Goal: Transaction & Acquisition: Book appointment/travel/reservation

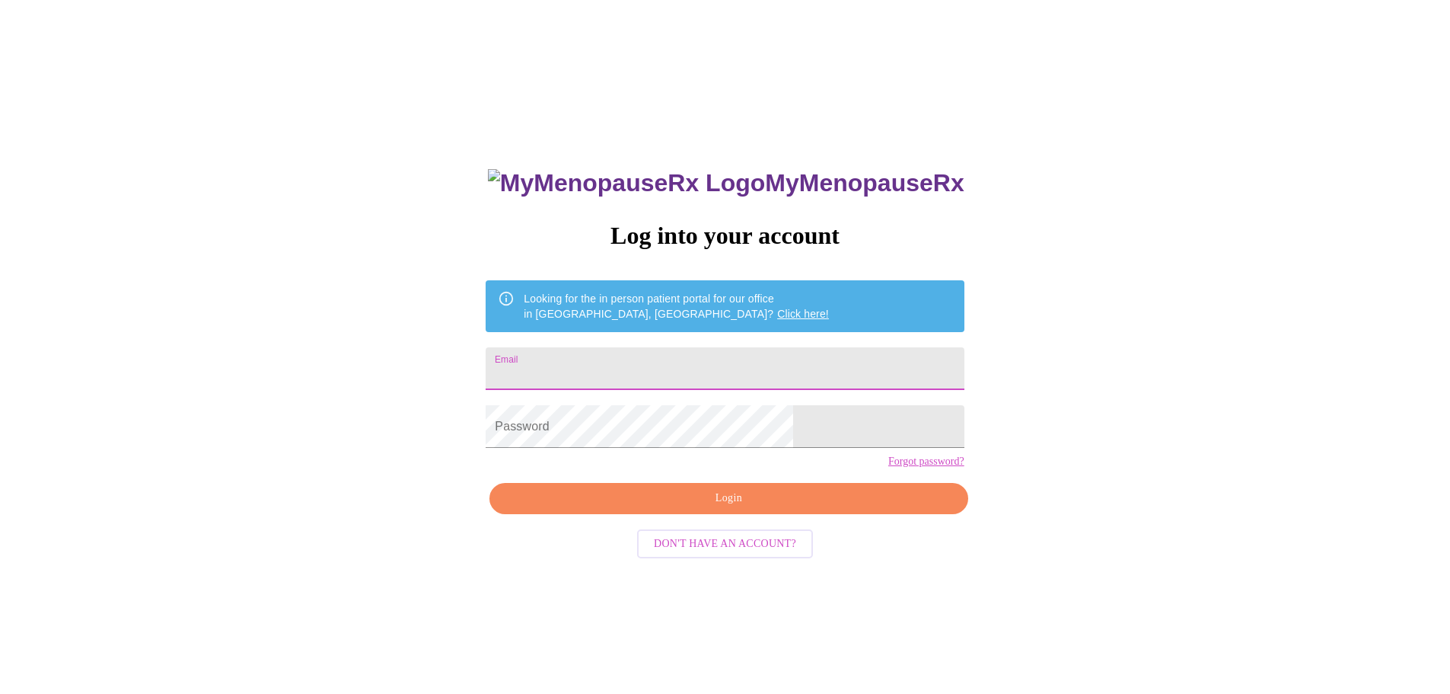
click at [708, 365] on input "Email" at bounding box center [725, 368] width 478 height 43
type input "knlee15@outlook.com"
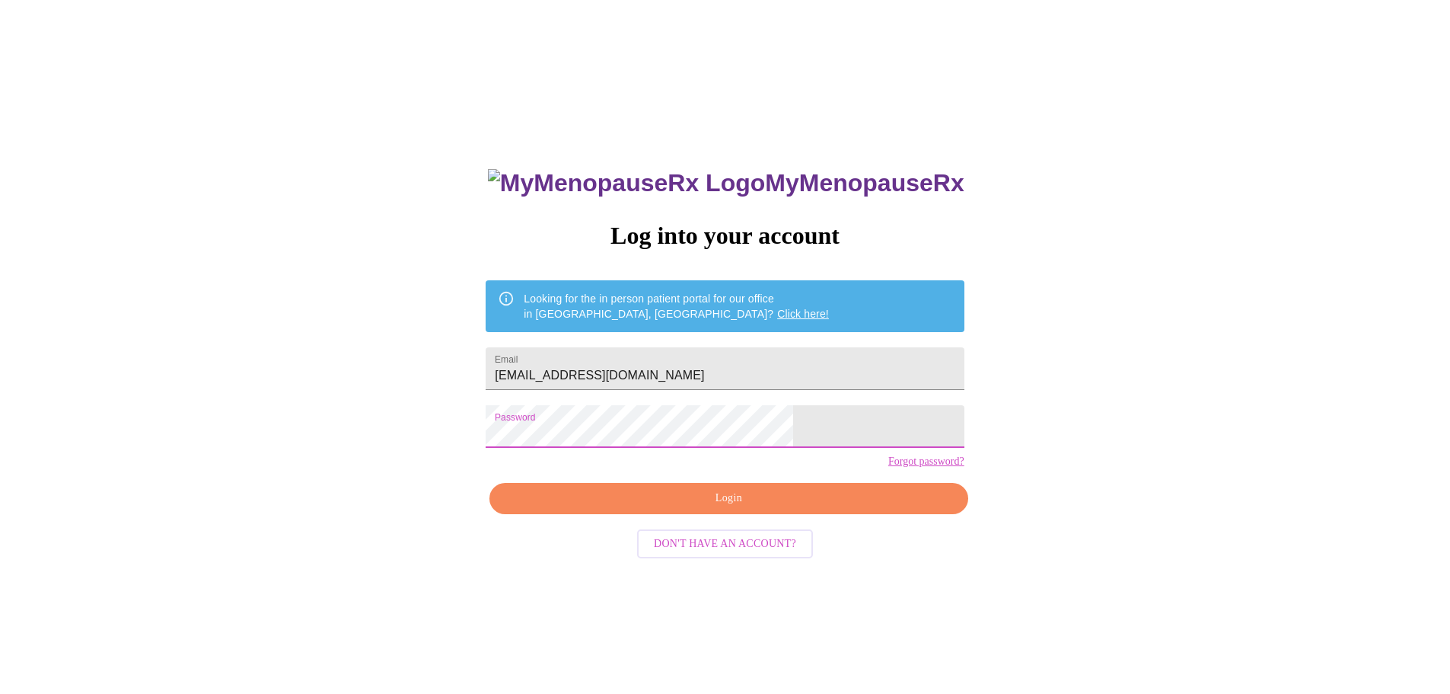
click at [689, 514] on button "Login" at bounding box center [729, 498] width 478 height 31
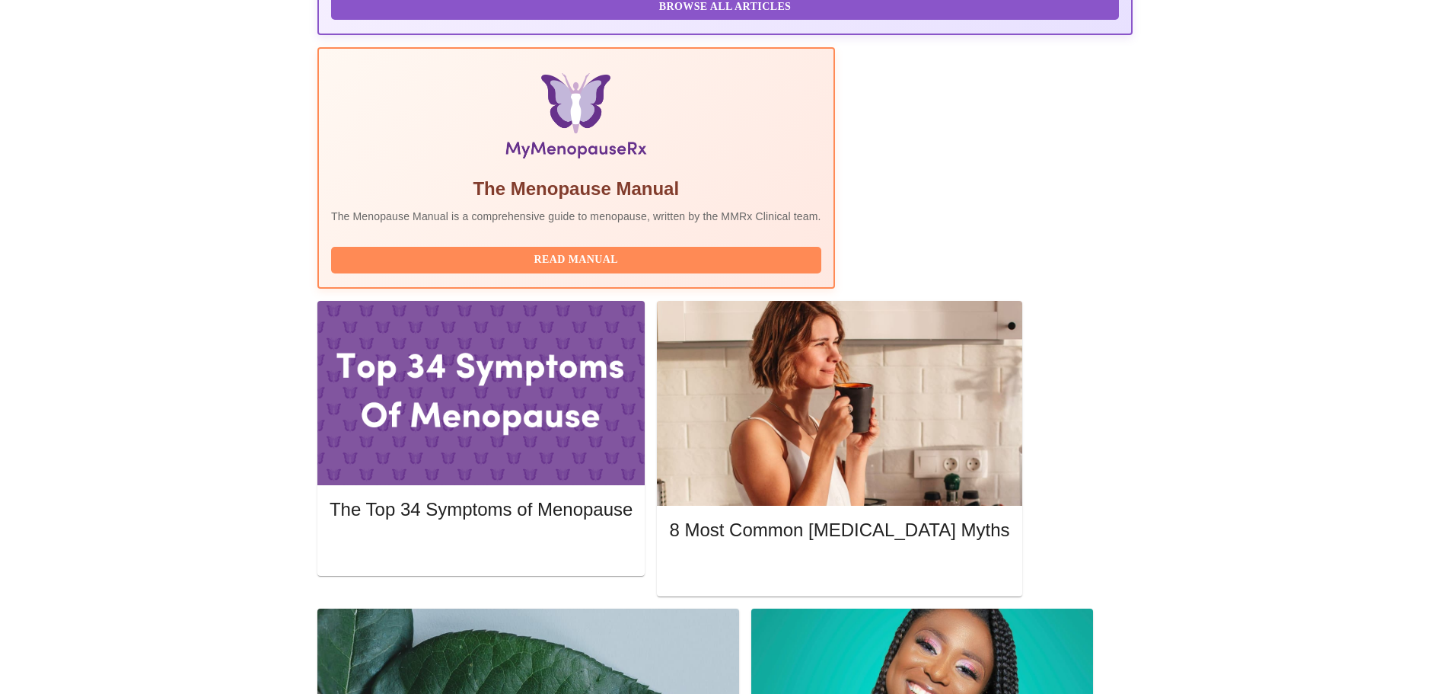
scroll to position [457, 0]
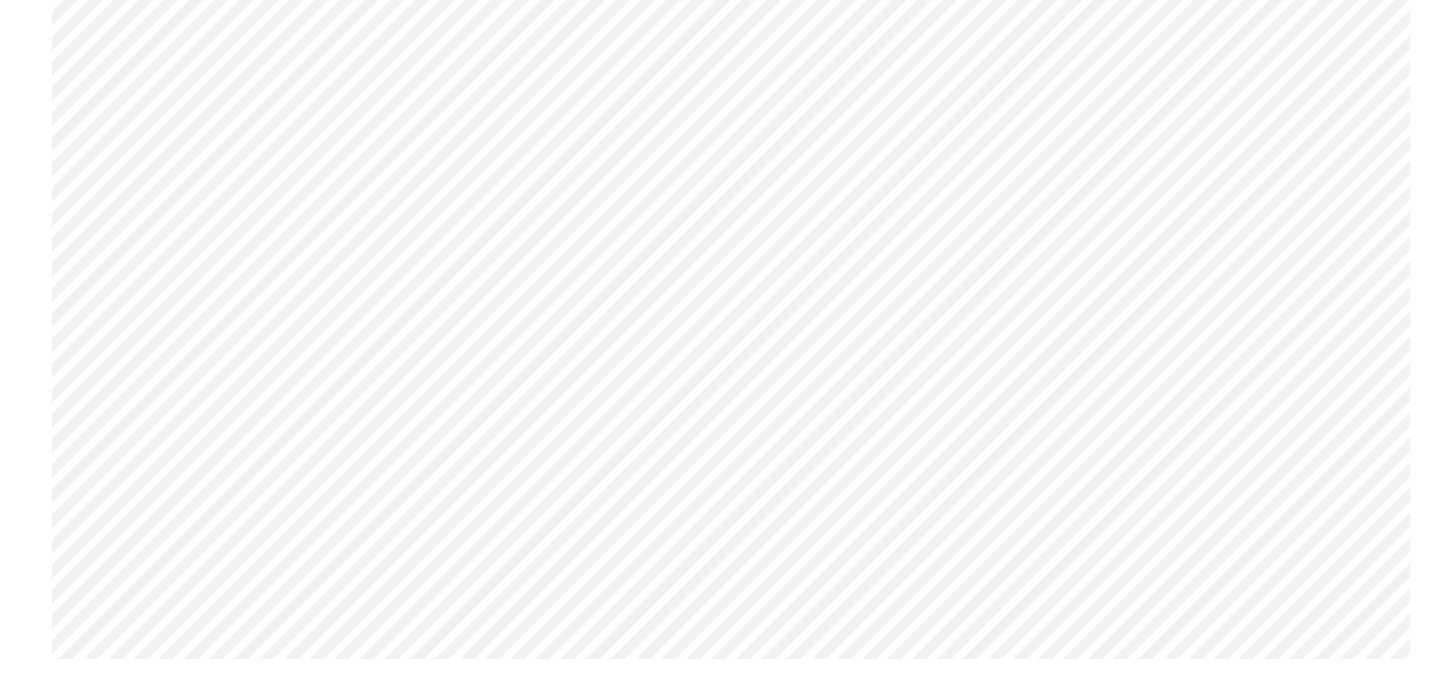
scroll to position [6237, 0]
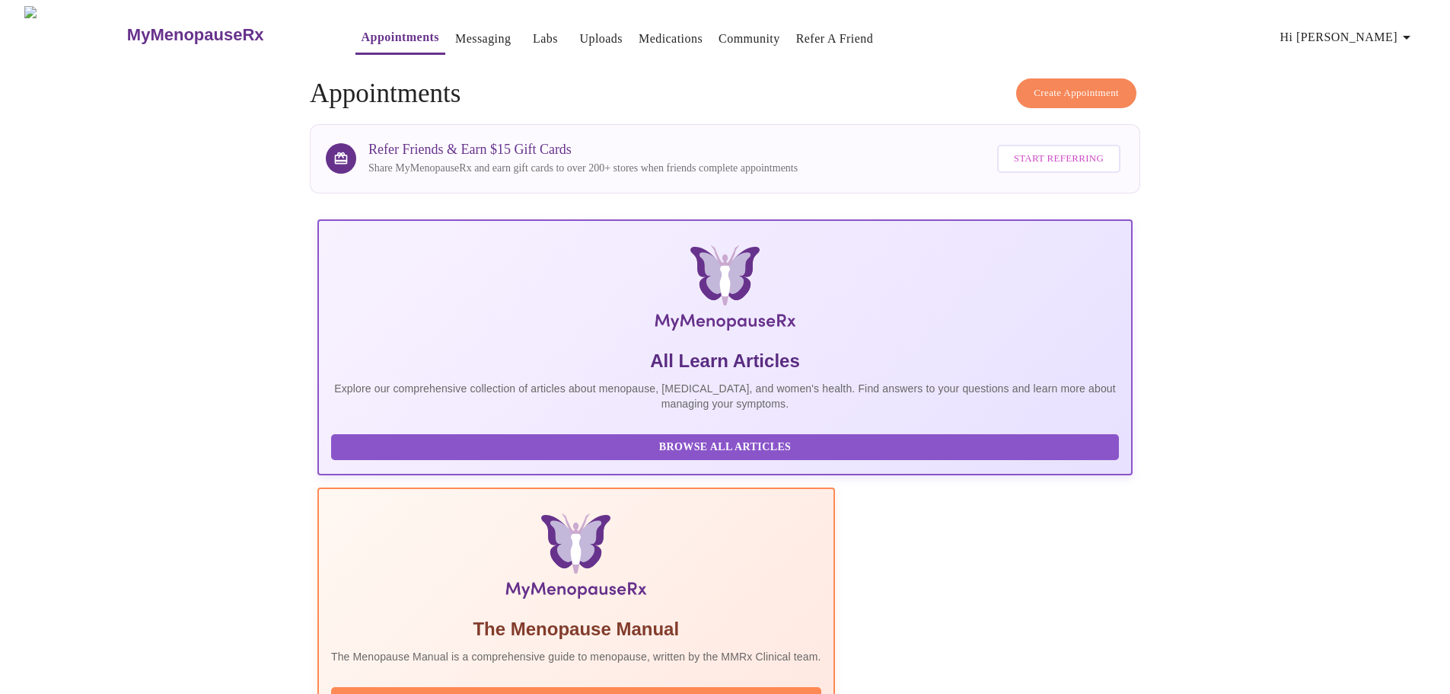
click at [1077, 85] on span "Create Appointment" at bounding box center [1076, 94] width 85 height 18
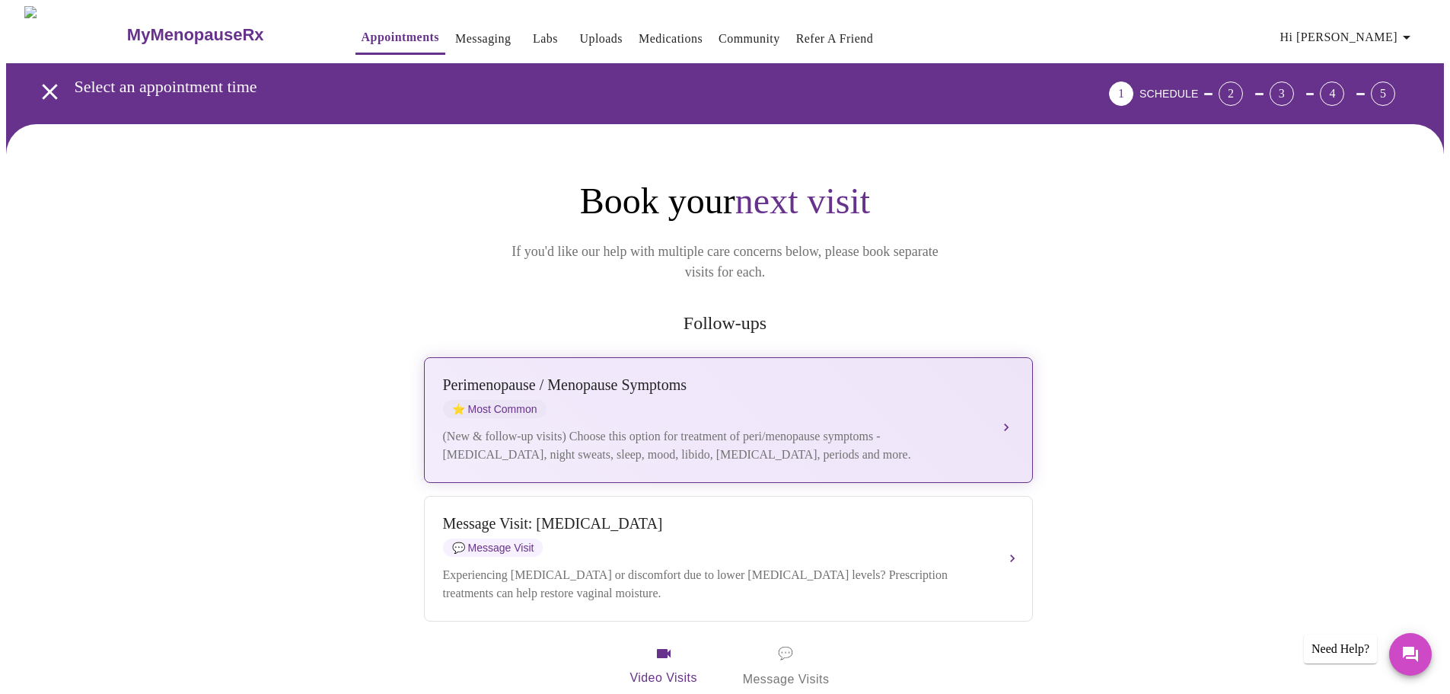
click at [1013, 395] on button "Perimenopause / Menopause Symptoms ⭐ Most Common (New & follow-up visits) Choos…" at bounding box center [728, 420] width 609 height 126
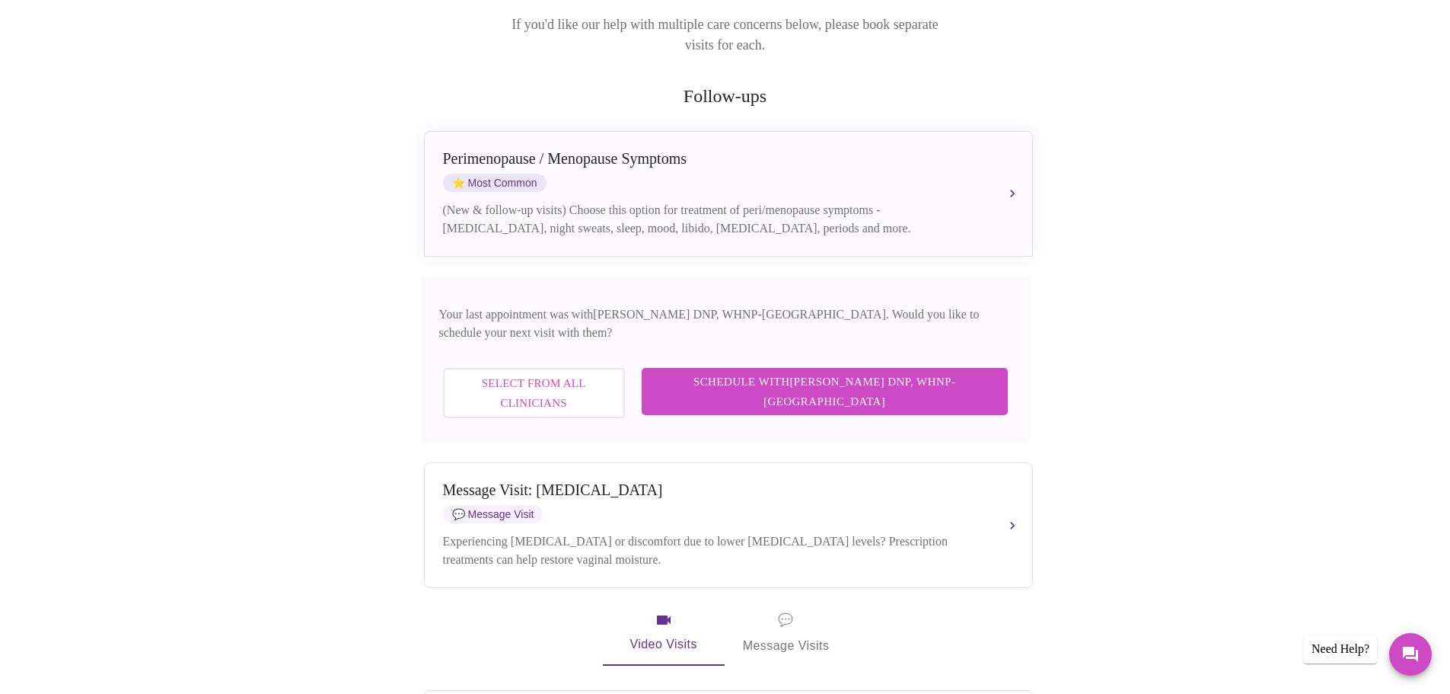
scroll to position [228, 0]
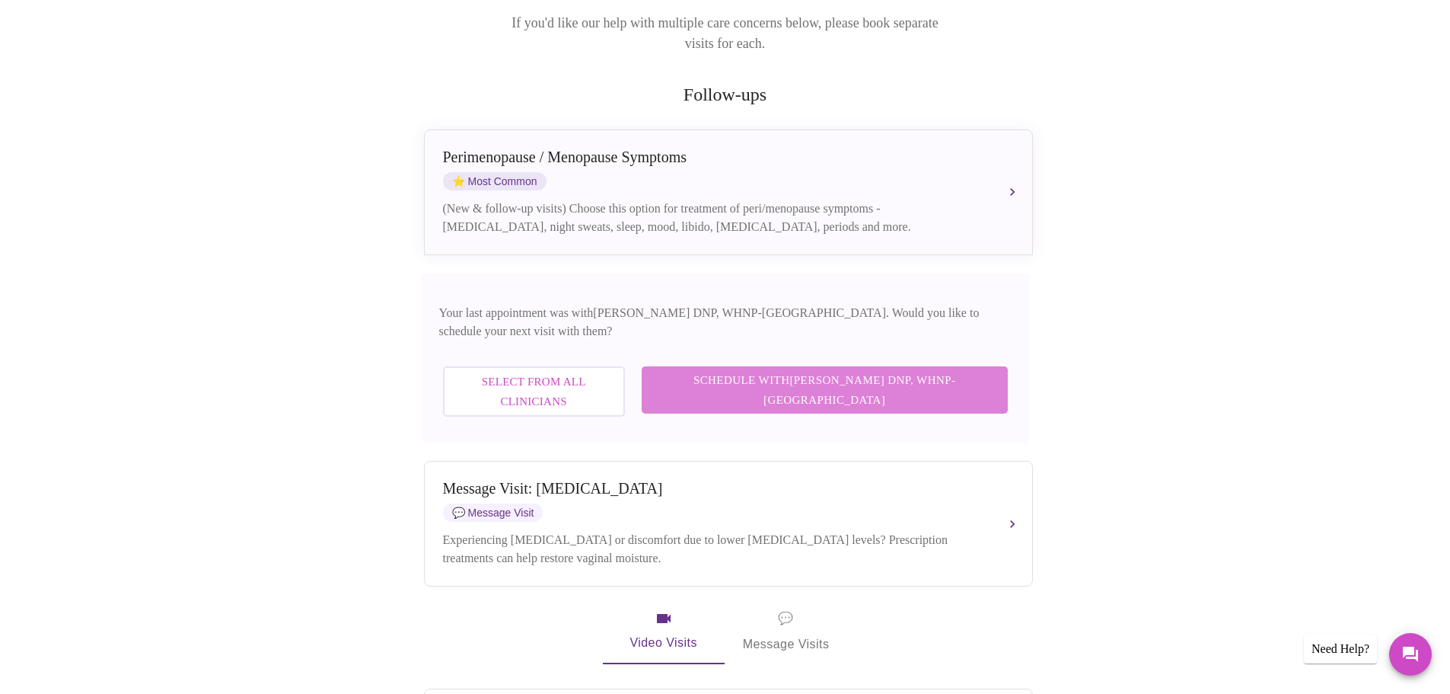
click at [945, 370] on span "Schedule with Laura Smith DNP, WHNP-BC" at bounding box center [825, 390] width 336 height 40
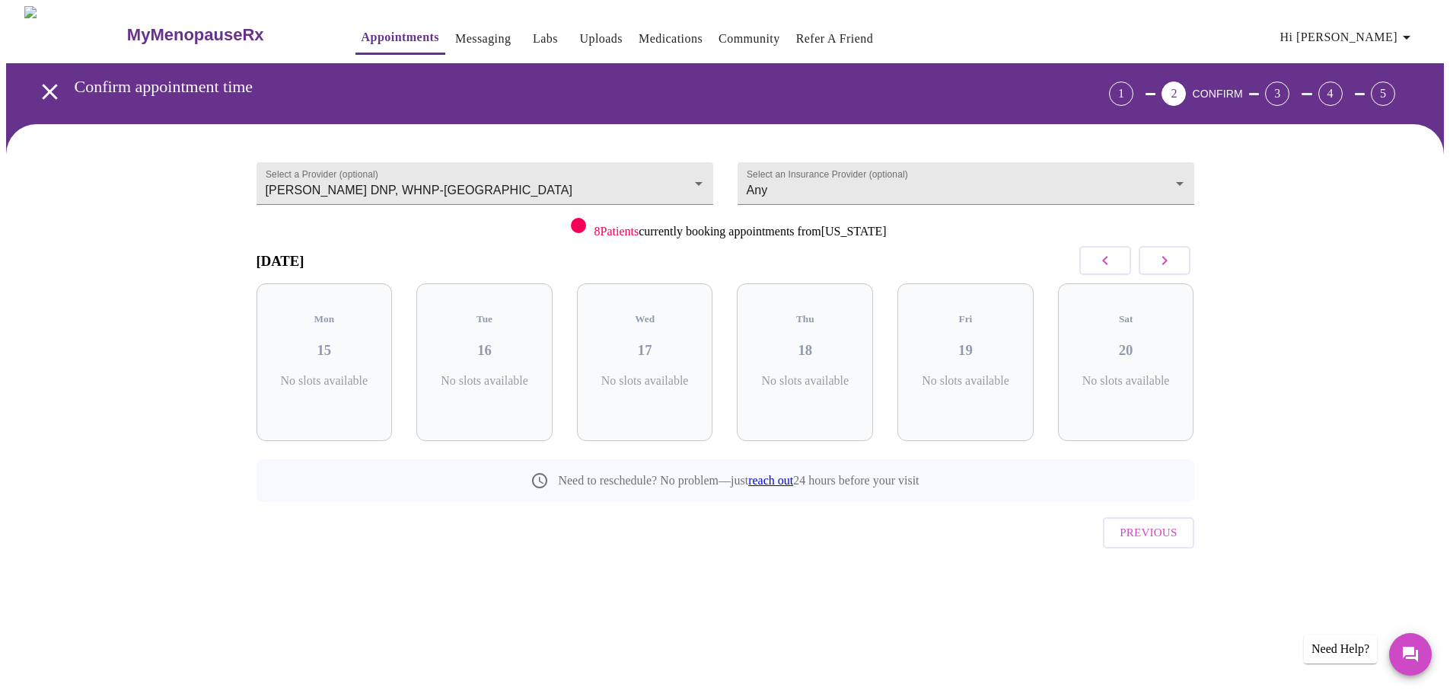
scroll to position [0, 0]
click at [1187, 262] on button "button" at bounding box center [1170, 260] width 52 height 29
click at [1187, 263] on button "button" at bounding box center [1170, 260] width 52 height 29
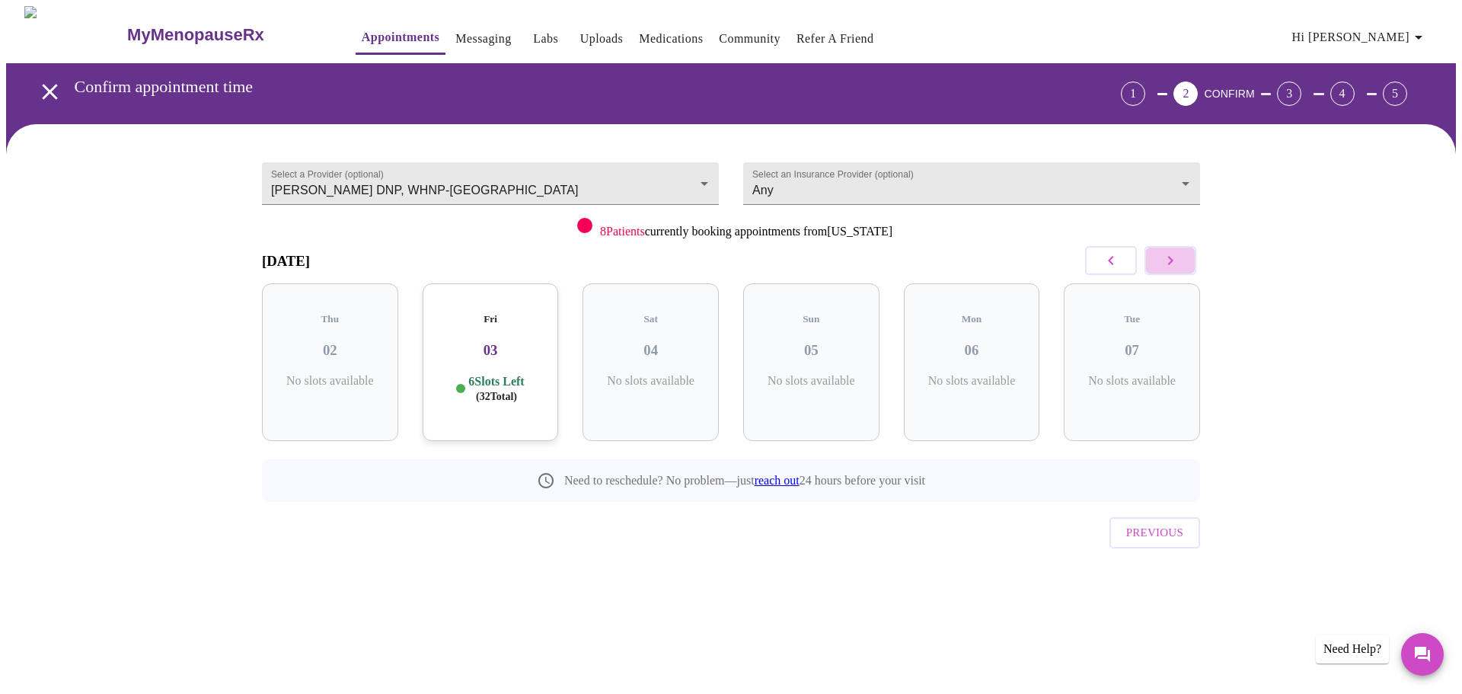
click at [1187, 263] on button "button" at bounding box center [1170, 260] width 52 height 29
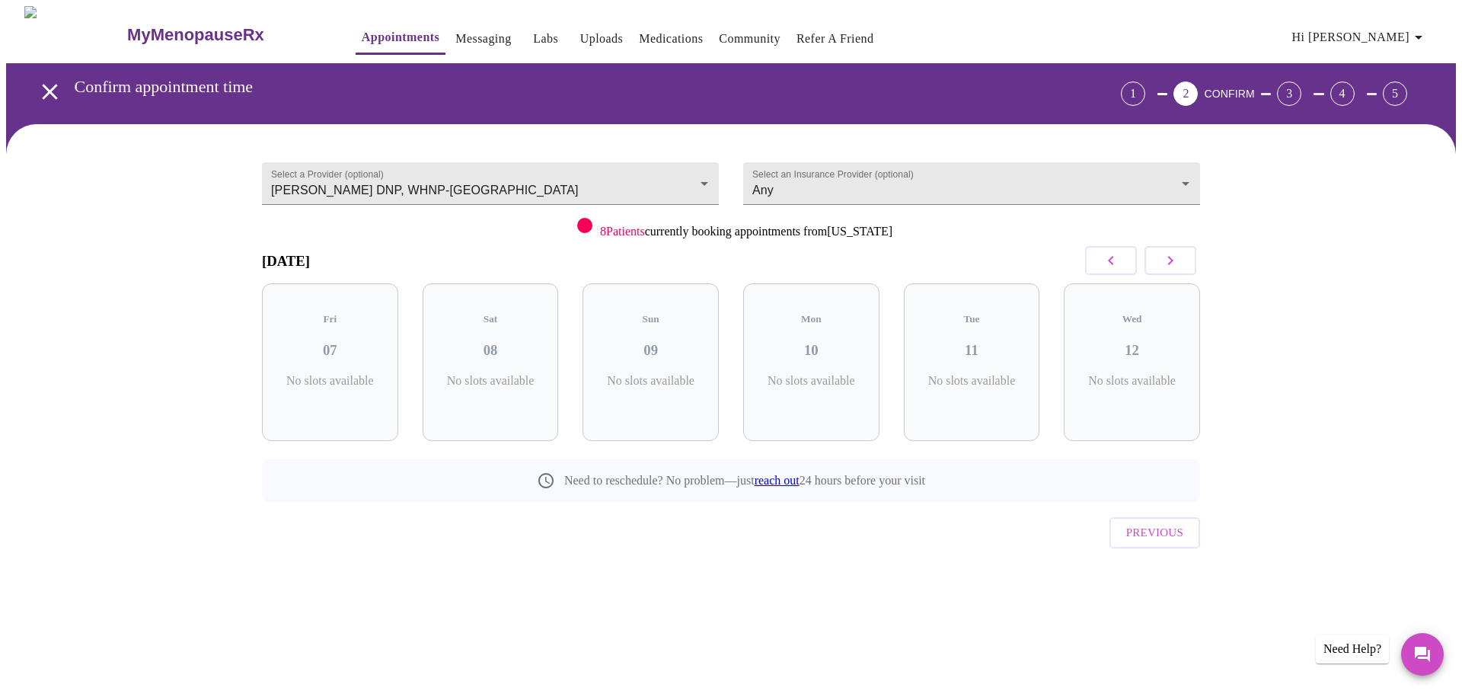
click at [1187, 263] on button "button" at bounding box center [1170, 260] width 52 height 29
click at [1103, 260] on icon "button" at bounding box center [1111, 260] width 18 height 18
click at [1178, 261] on icon "button" at bounding box center [1170, 260] width 18 height 18
click at [984, 345] on div "Mon 17 9 Slots Left ( 35 Total)" at bounding box center [972, 362] width 136 height 158
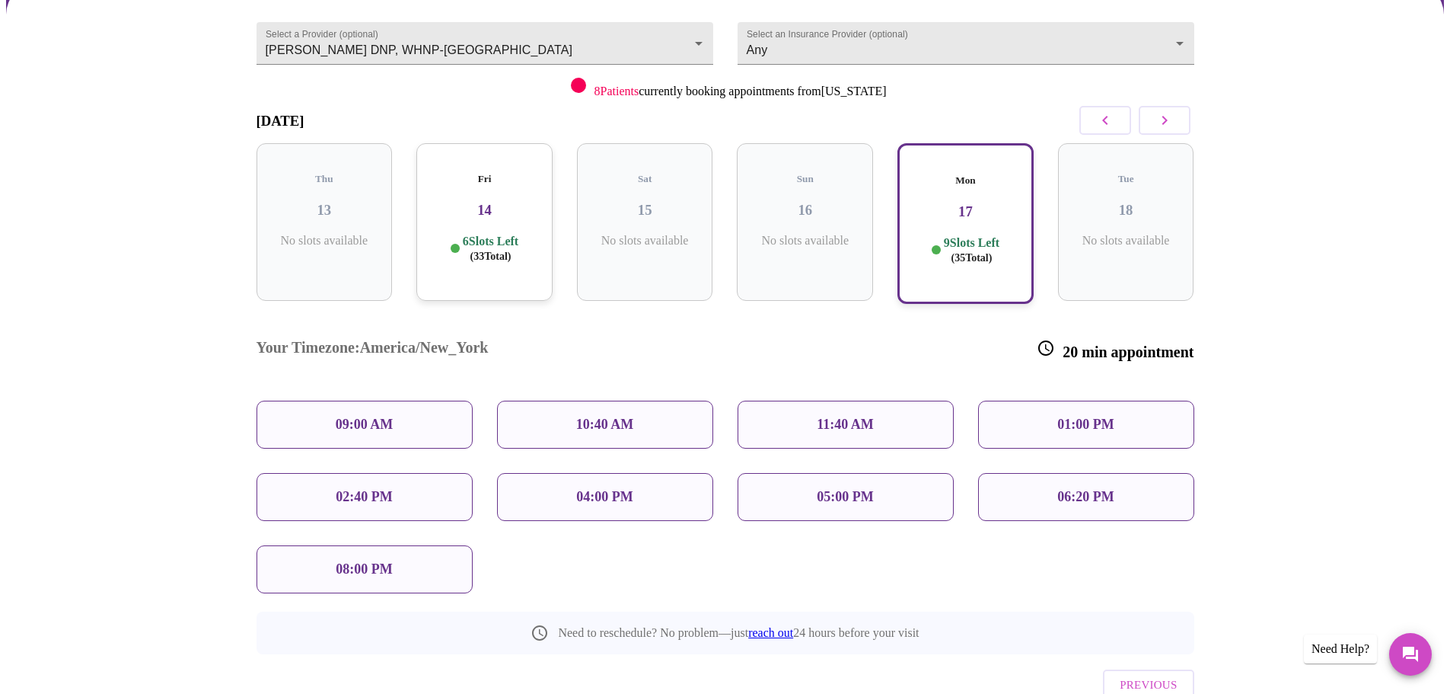
scroll to position [152, 0]
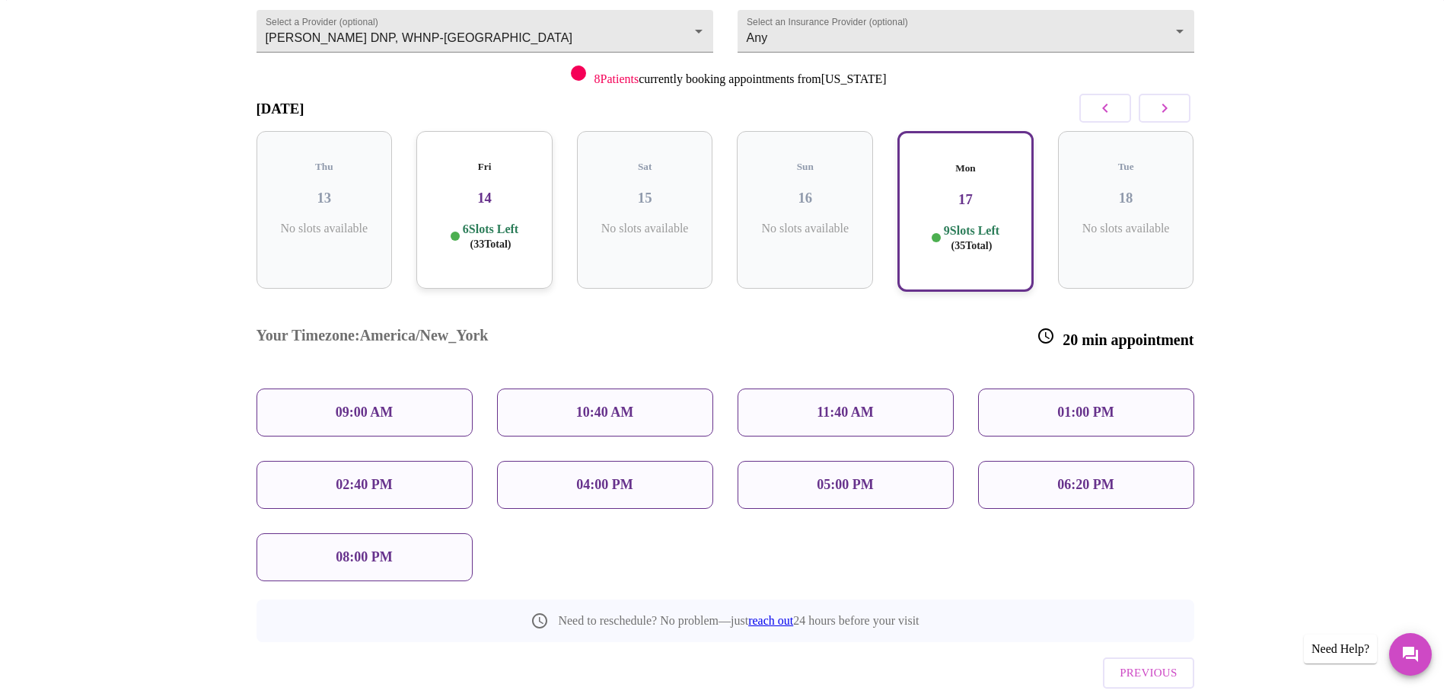
click at [673, 461] on div "04:00 PM" at bounding box center [605, 485] width 216 height 48
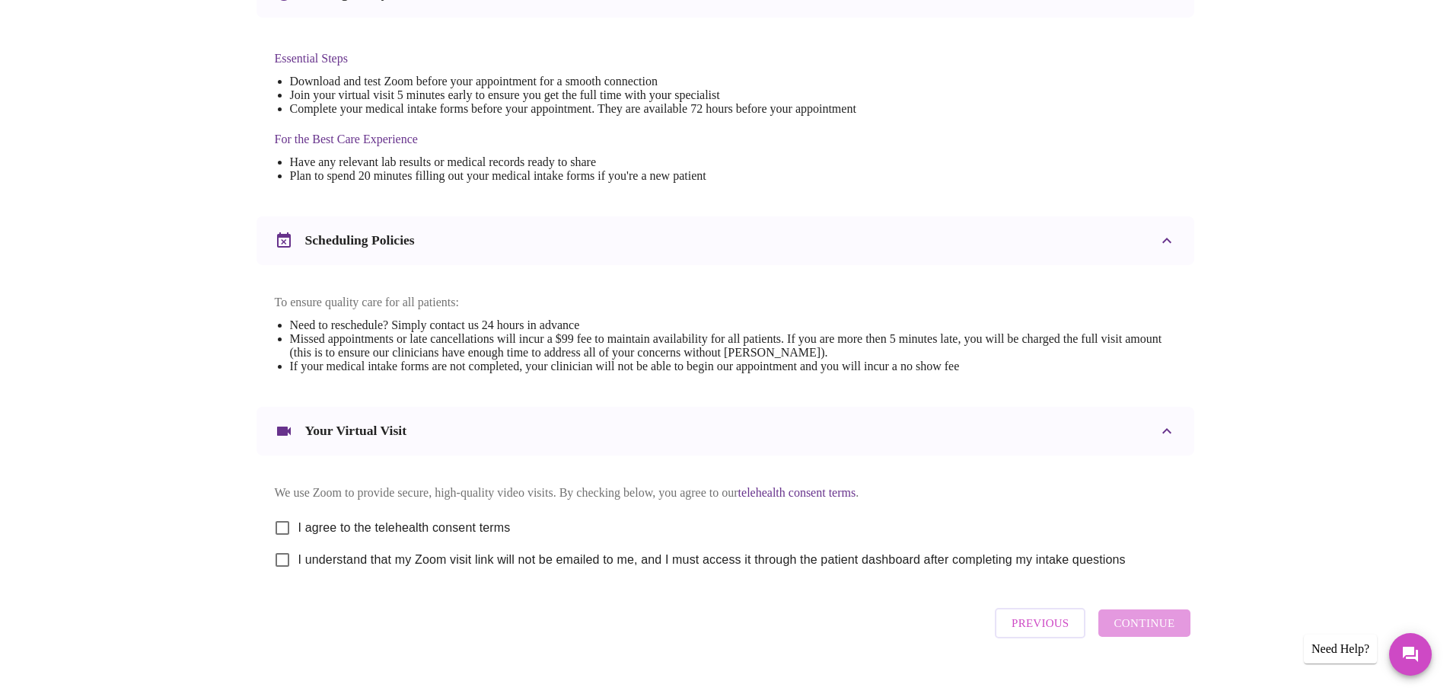
scroll to position [410, 0]
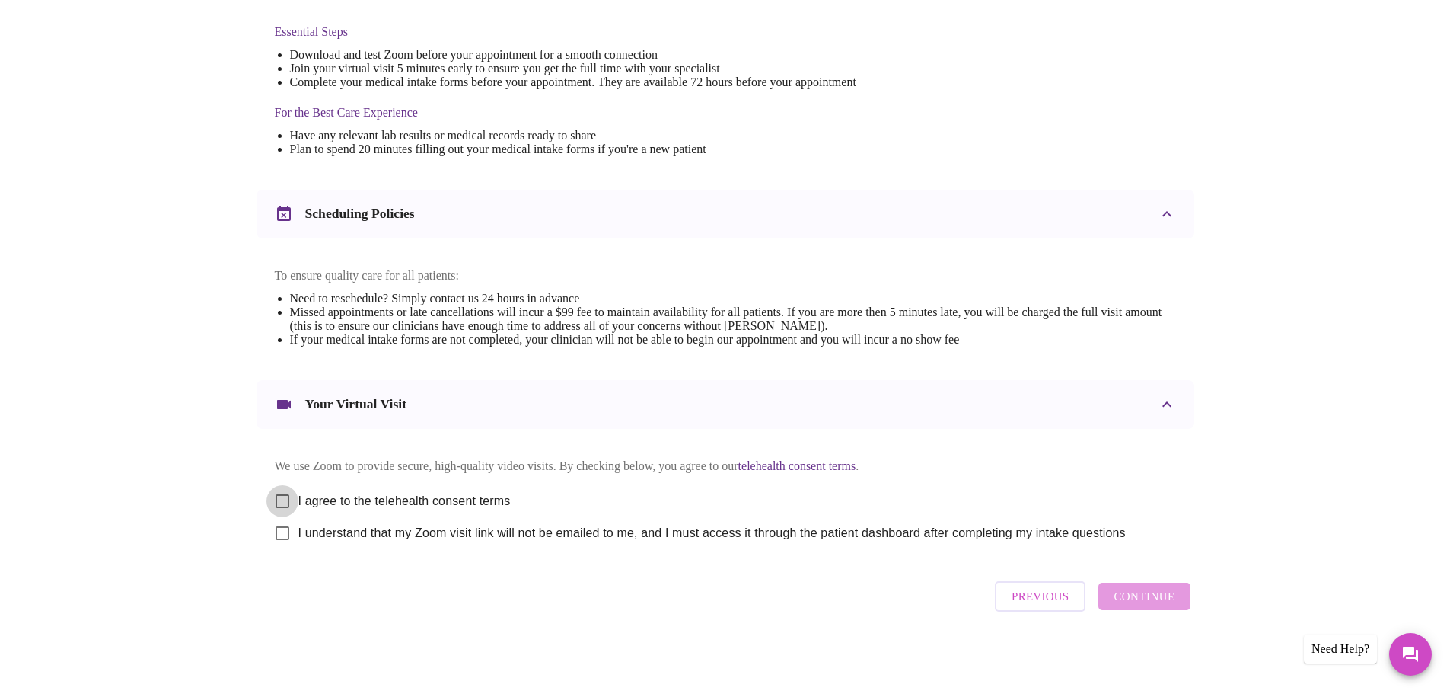
click at [294, 490] on input "I agree to the telehealth consent terms" at bounding box center [282, 501] width 32 height 32
checkbox input "true"
click at [283, 523] on input "I understand that my Zoom visit link will not be emailed to me, and I must acce…" at bounding box center [282, 533] width 32 height 32
checkbox input "true"
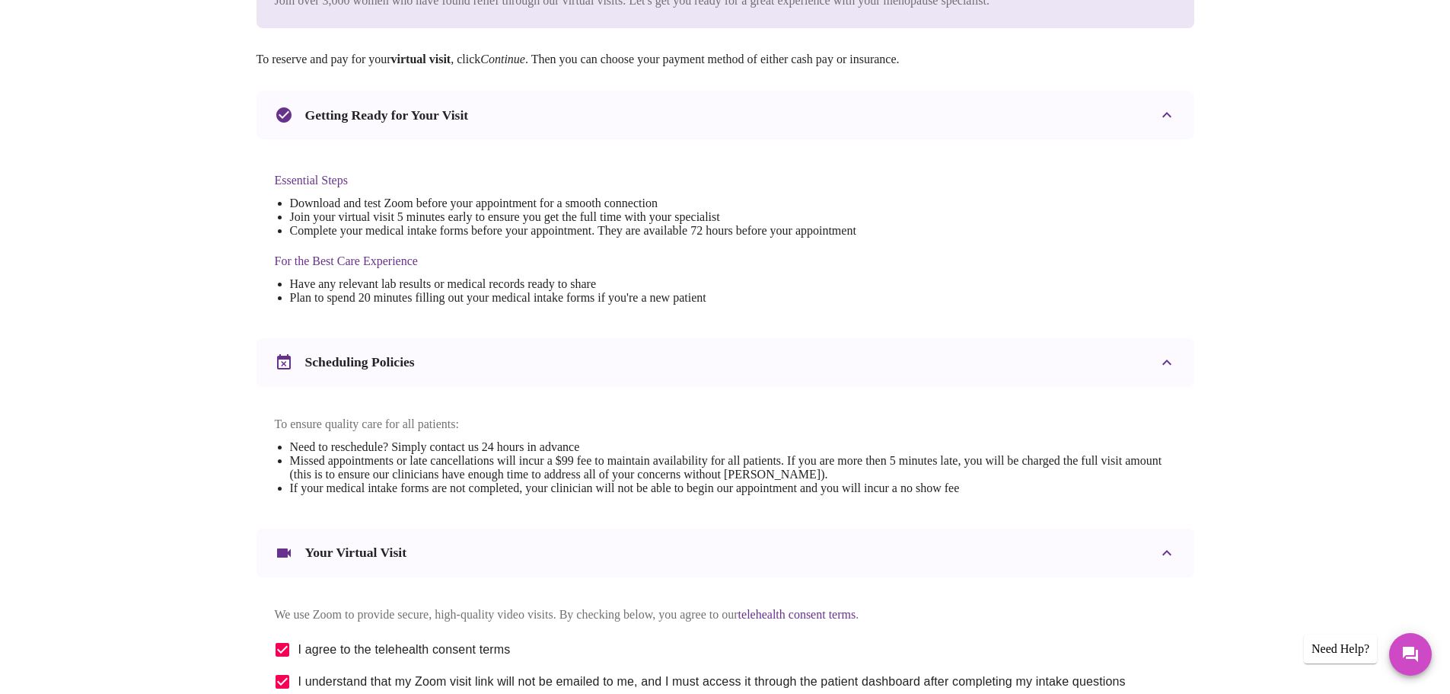
scroll to position [381, 0]
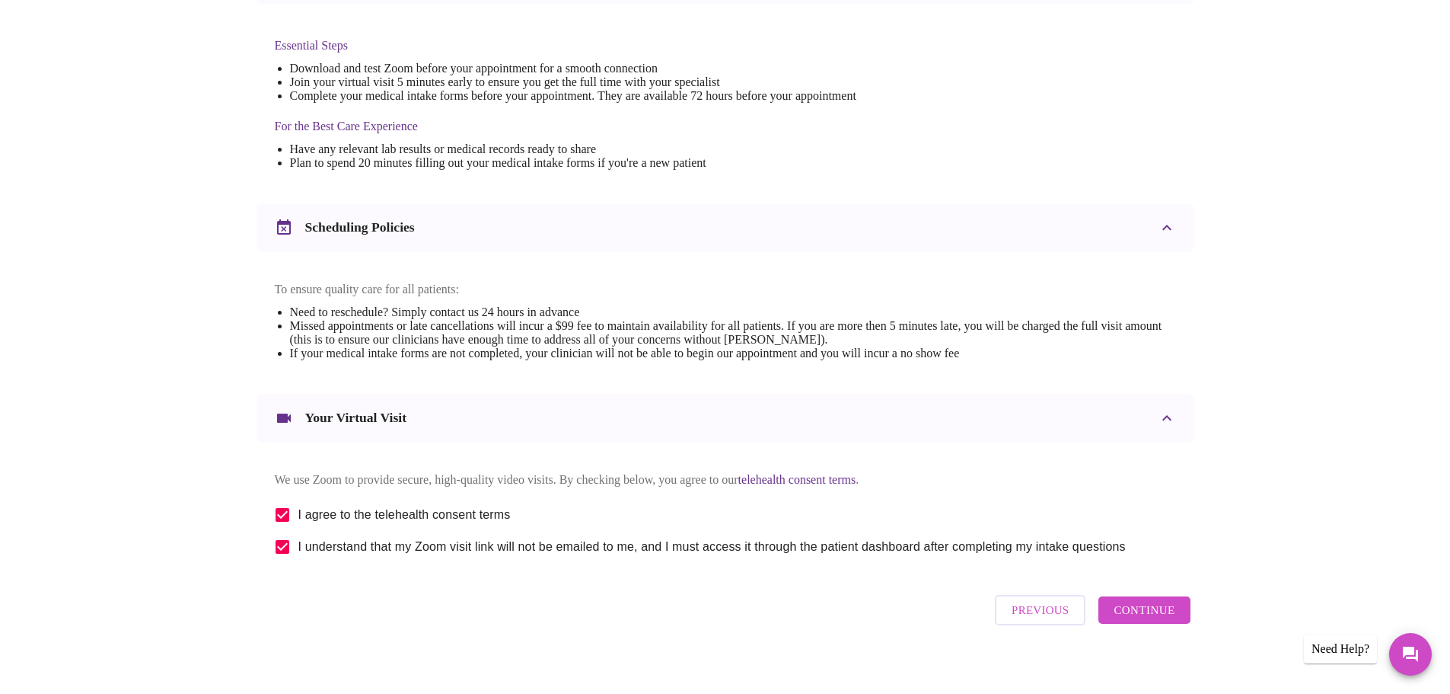
click at [1182, 623] on button "Continue" at bounding box center [1144, 609] width 91 height 27
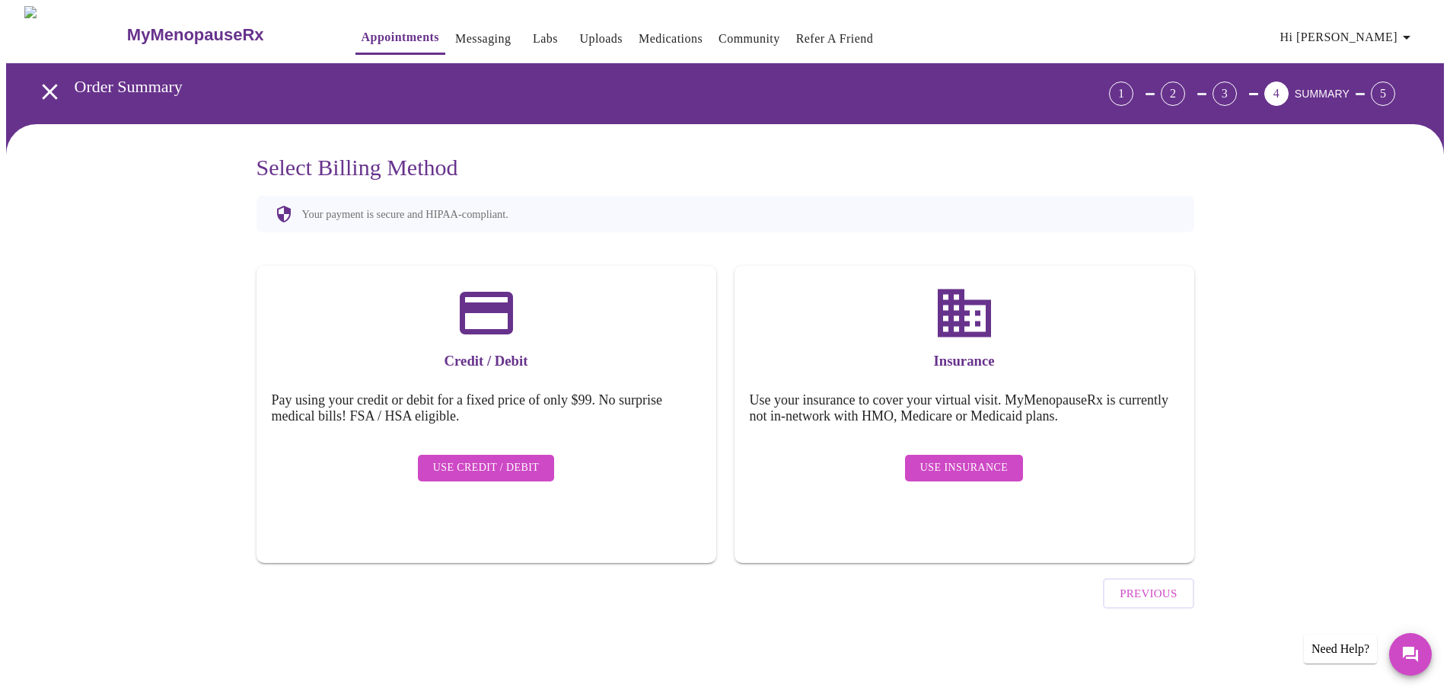
scroll to position [0, 0]
click at [981, 458] on span "Use Insurance" at bounding box center [970, 467] width 88 height 19
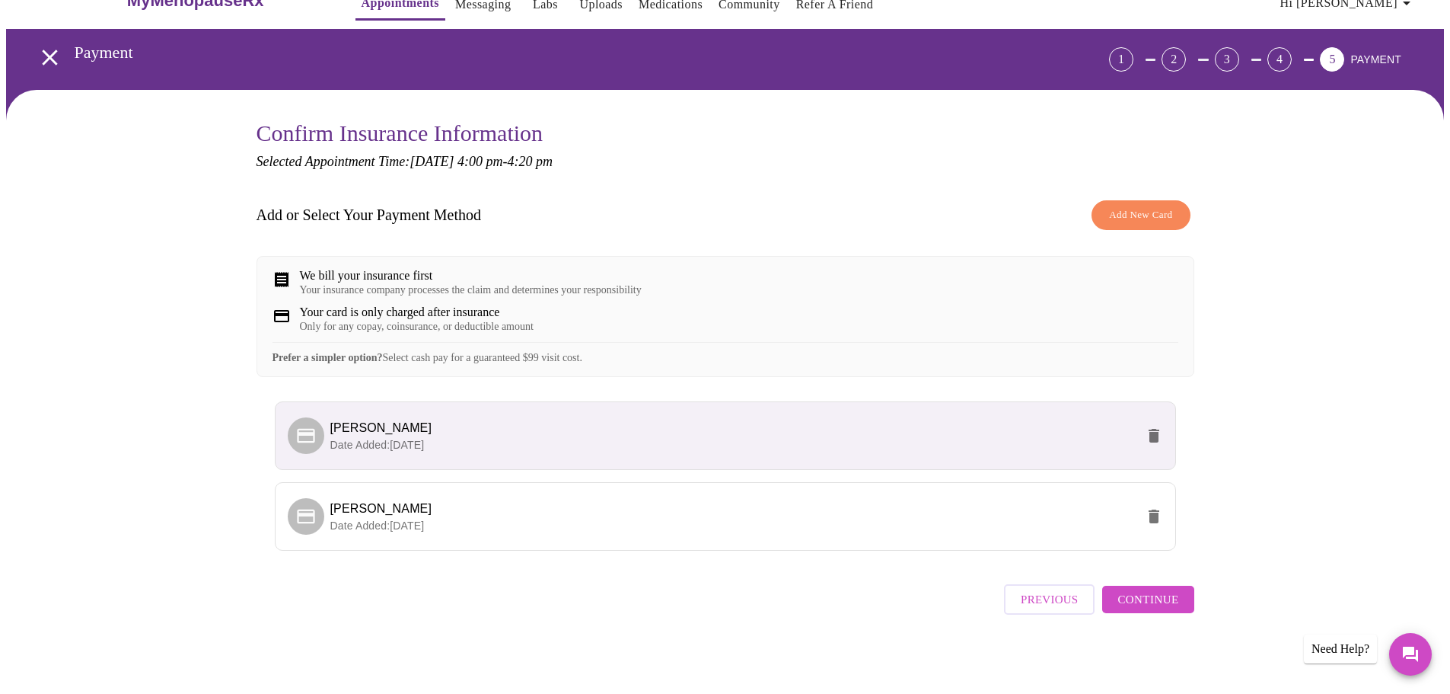
scroll to position [50, 0]
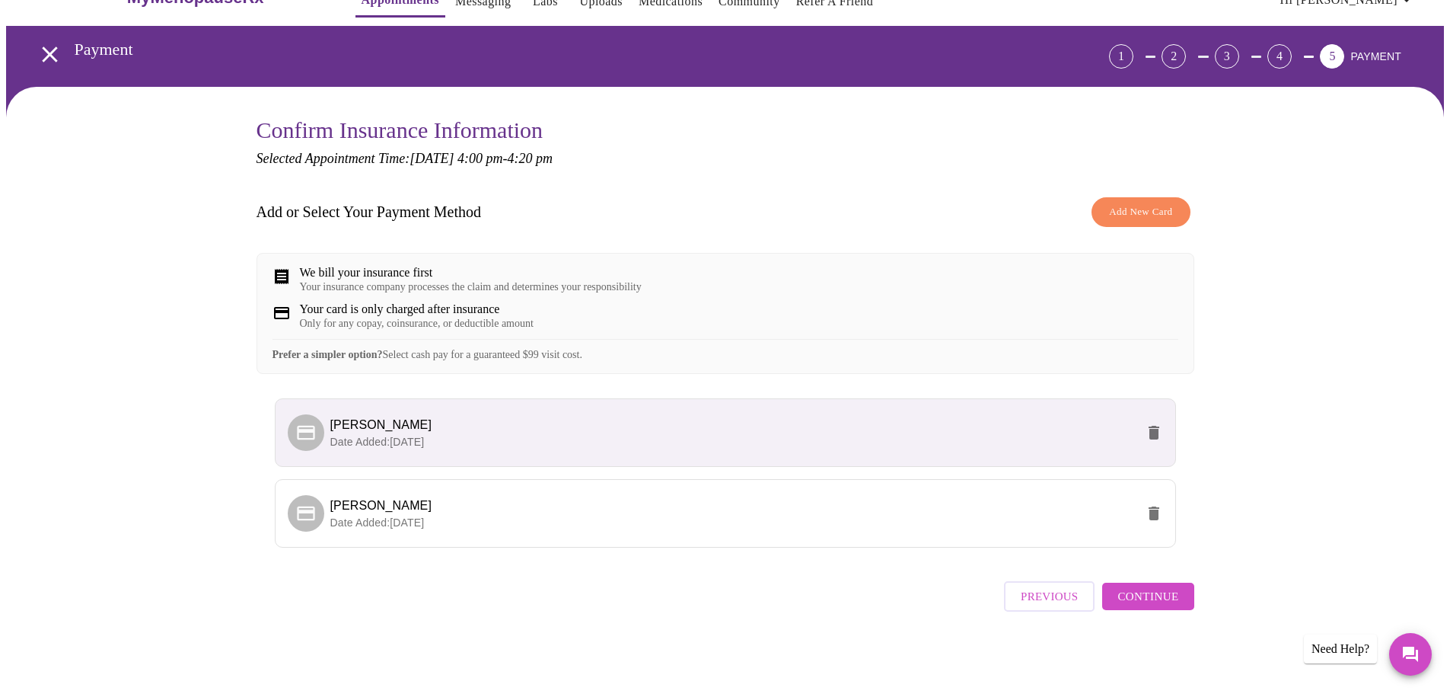
click at [1172, 604] on span "Continue" at bounding box center [1148, 596] width 61 height 20
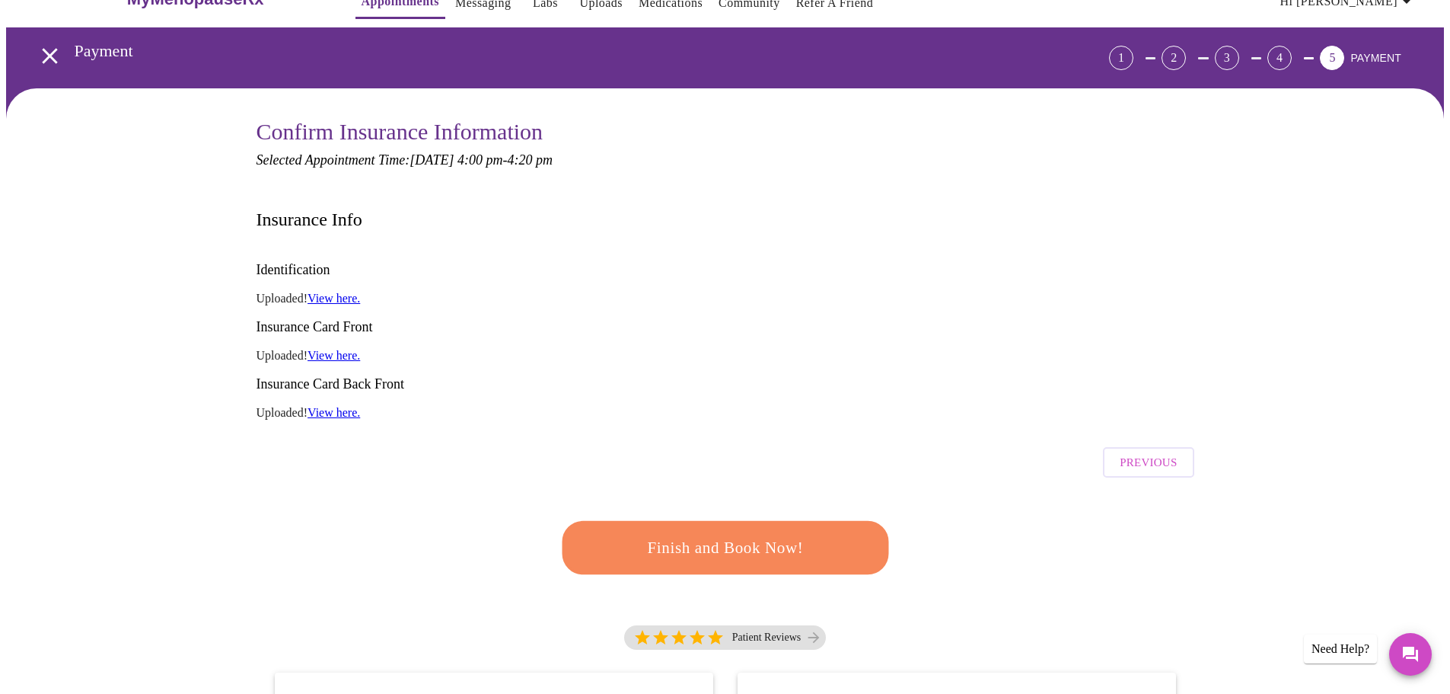
scroll to position [0, 0]
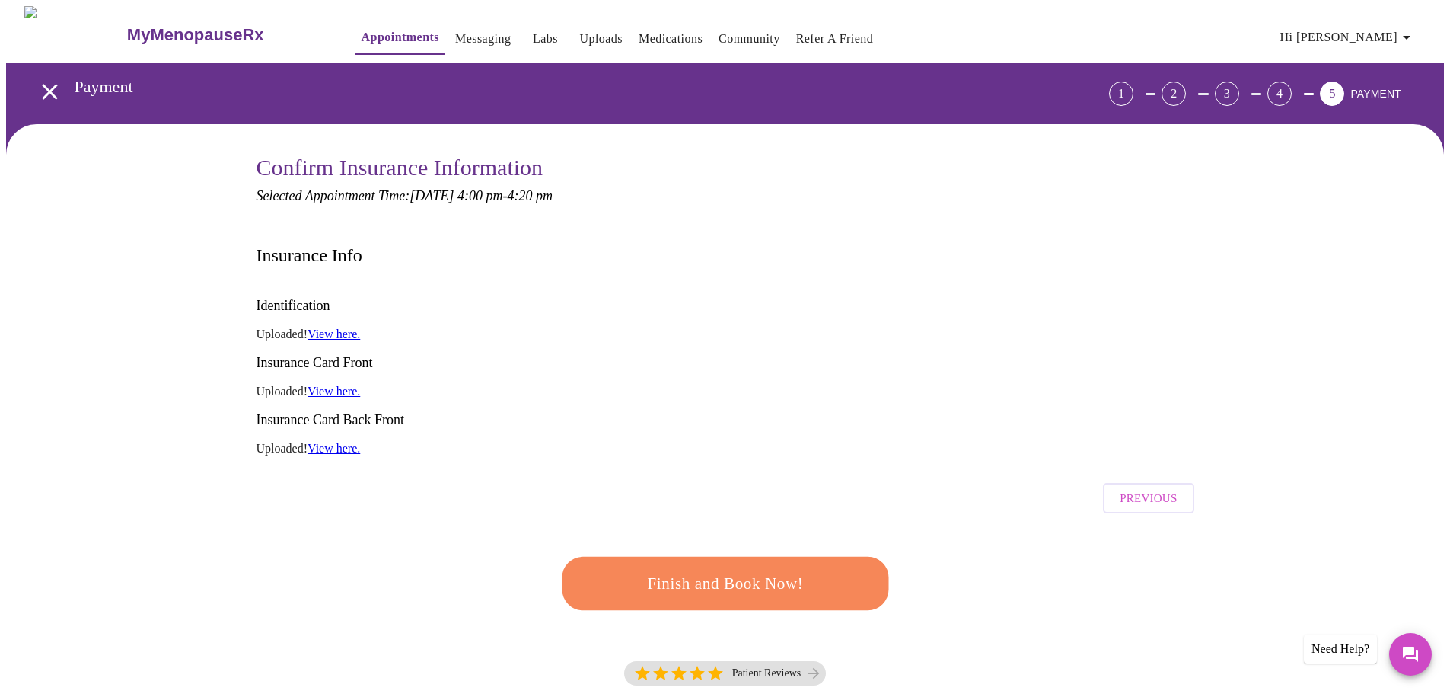
click at [843, 556] on button "Finish and Book Now!" at bounding box center [725, 582] width 327 height 53
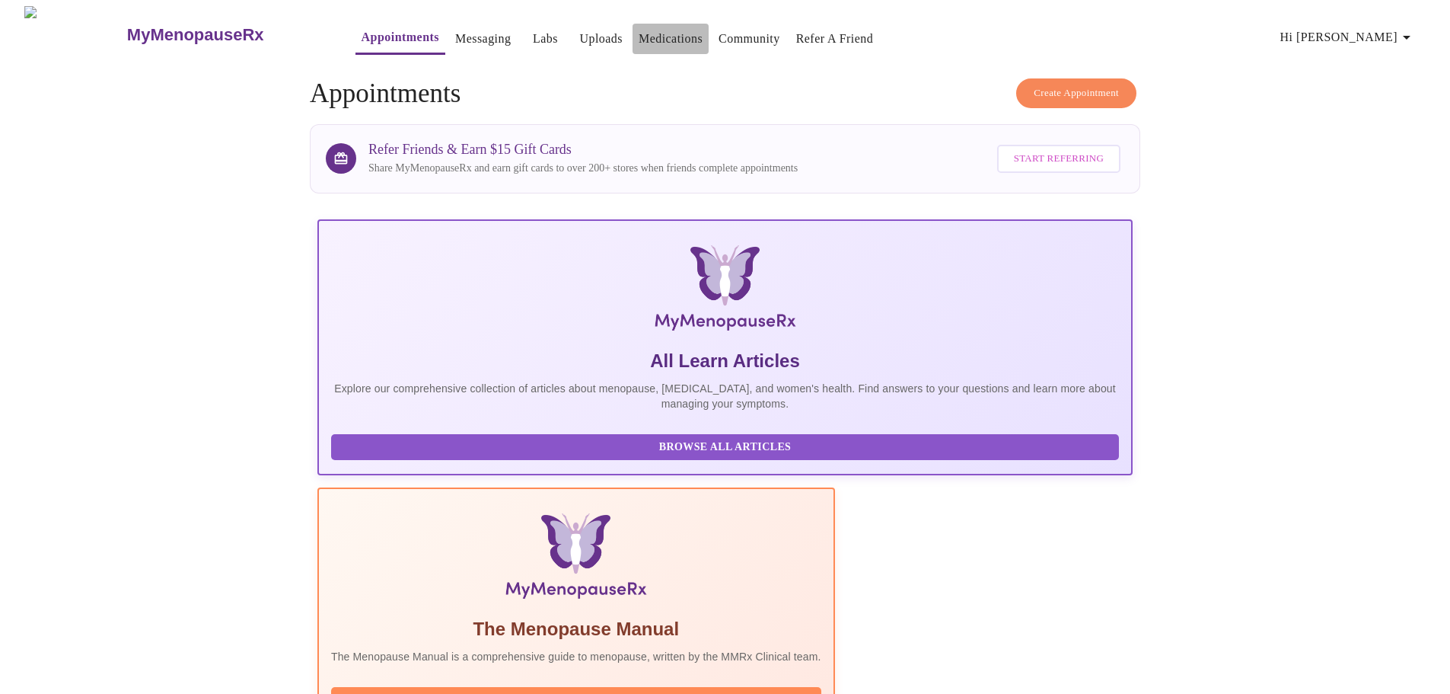
click at [639, 28] on link "Medications" at bounding box center [671, 38] width 64 height 21
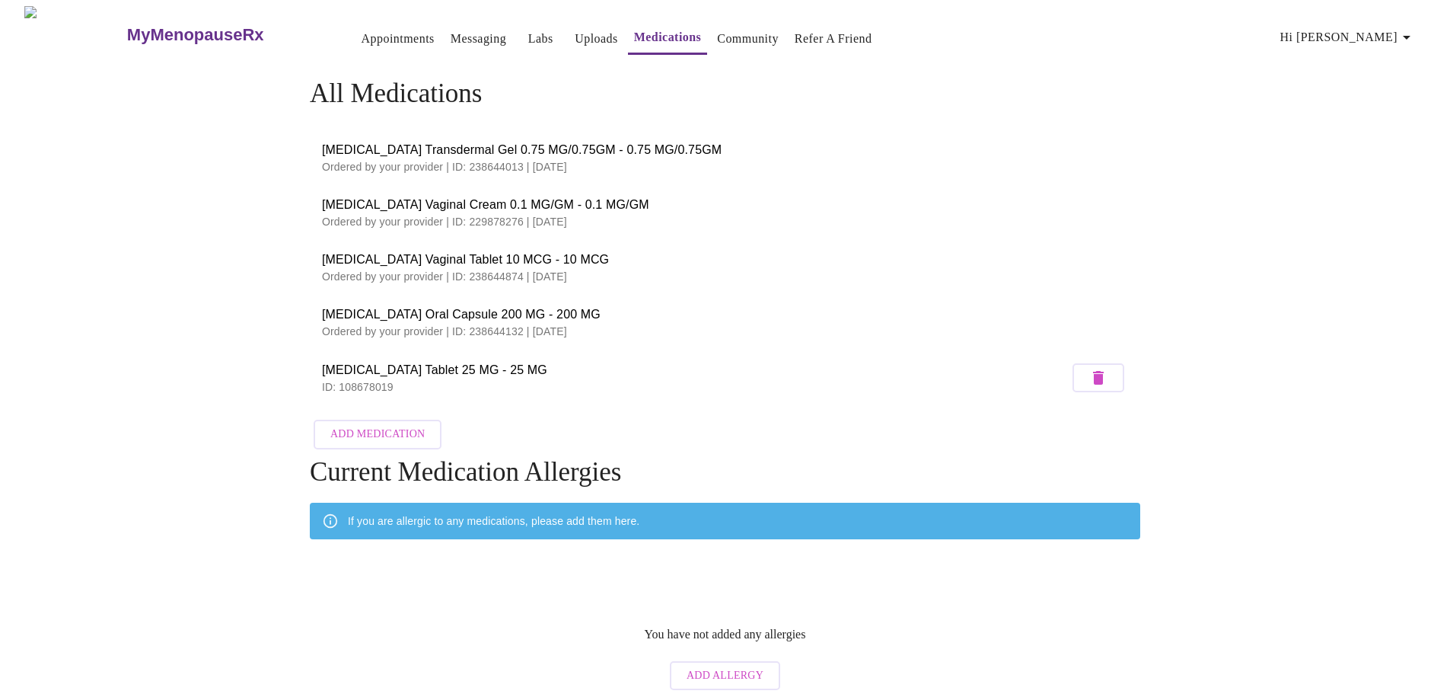
click at [161, 25] on h3 "MyMenopauseRx" at bounding box center [195, 35] width 137 height 20
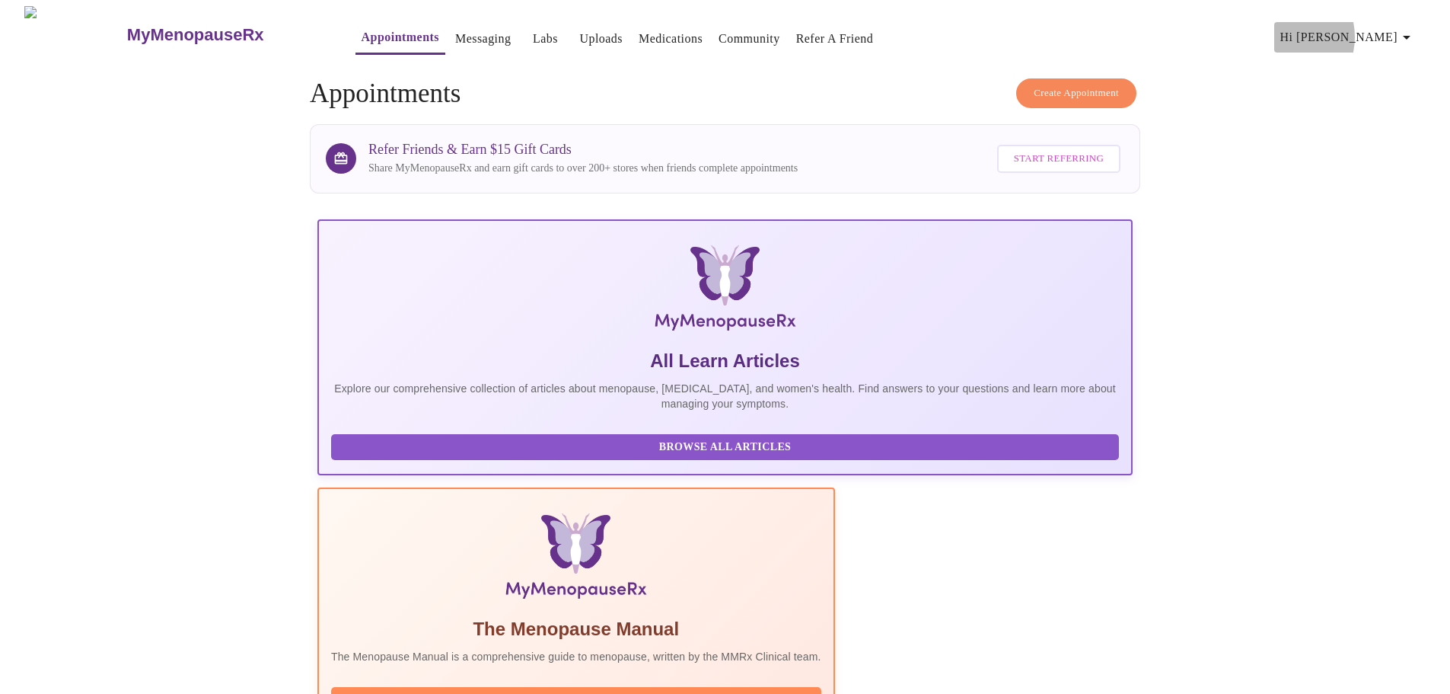
click at [1357, 30] on span "Hi [PERSON_NAME]" at bounding box center [1348, 37] width 136 height 21
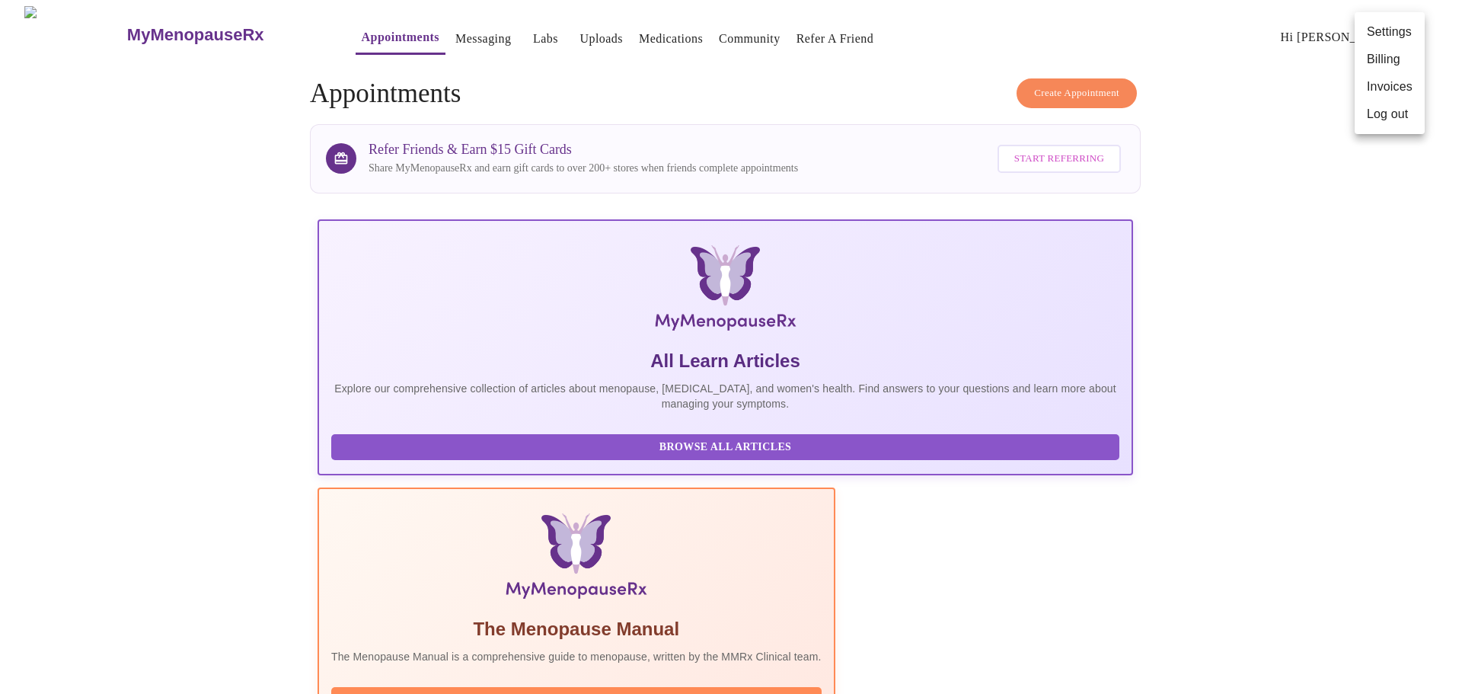
click at [88, 29] on div at bounding box center [731, 347] width 1462 height 694
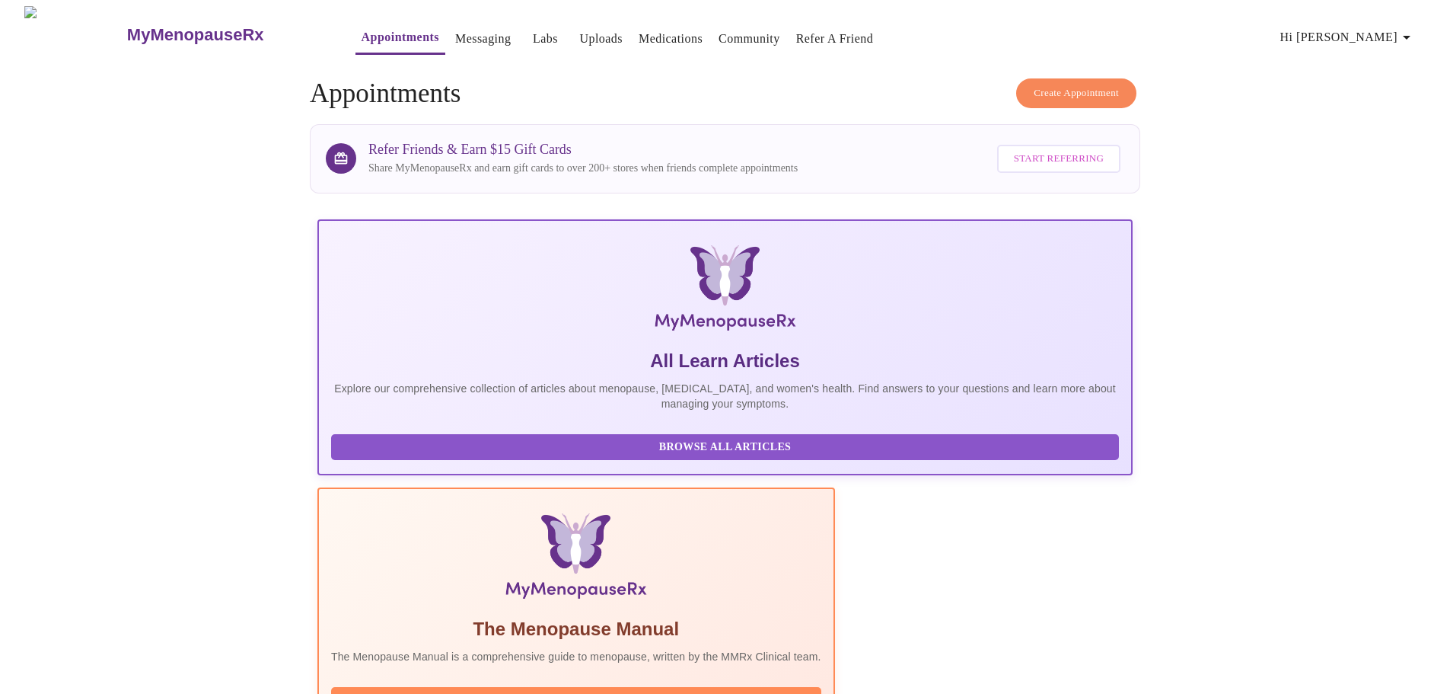
click at [125, 32] on link "MyMenopauseRx" at bounding box center [224, 34] width 199 height 53
click at [51, 33] on img at bounding box center [74, 34] width 100 height 57
click at [724, 29] on link "Community" at bounding box center [750, 38] width 62 height 21
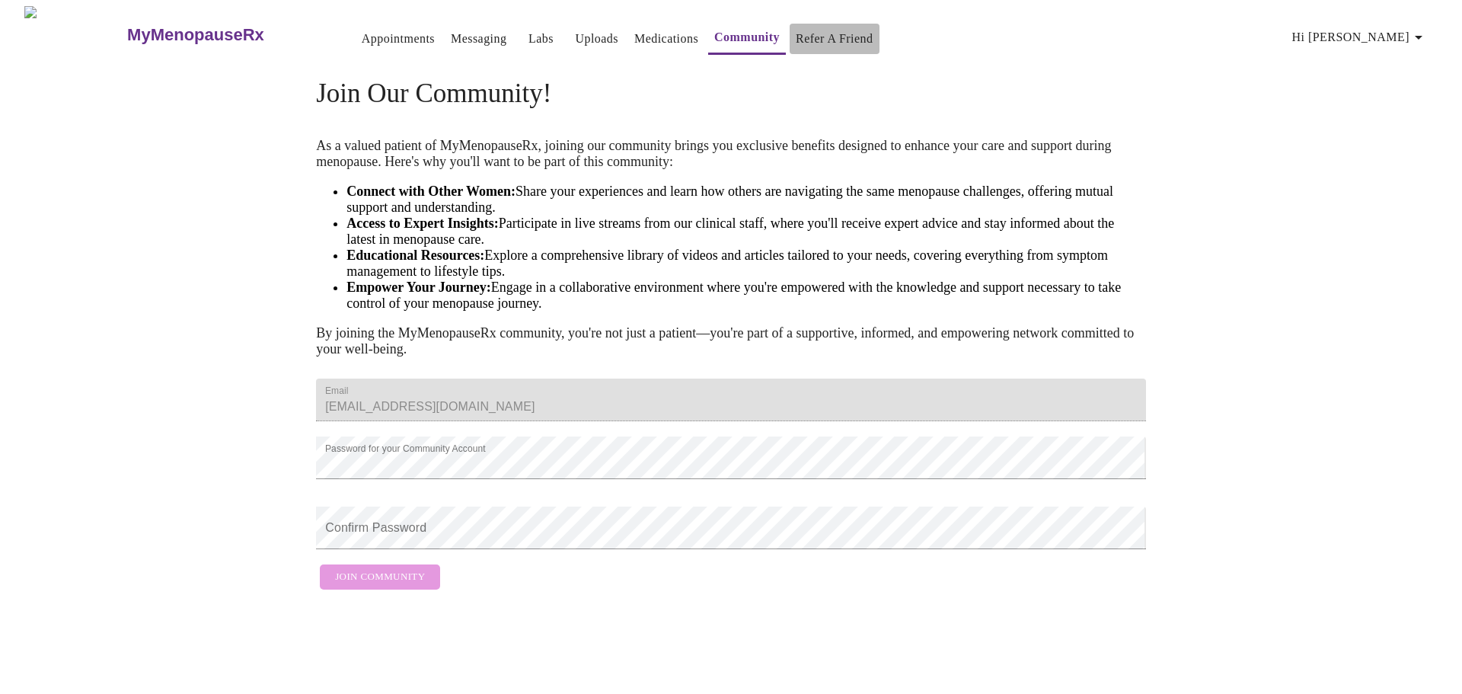
click at [824, 30] on link "Refer a Friend" at bounding box center [835, 38] width 78 height 21
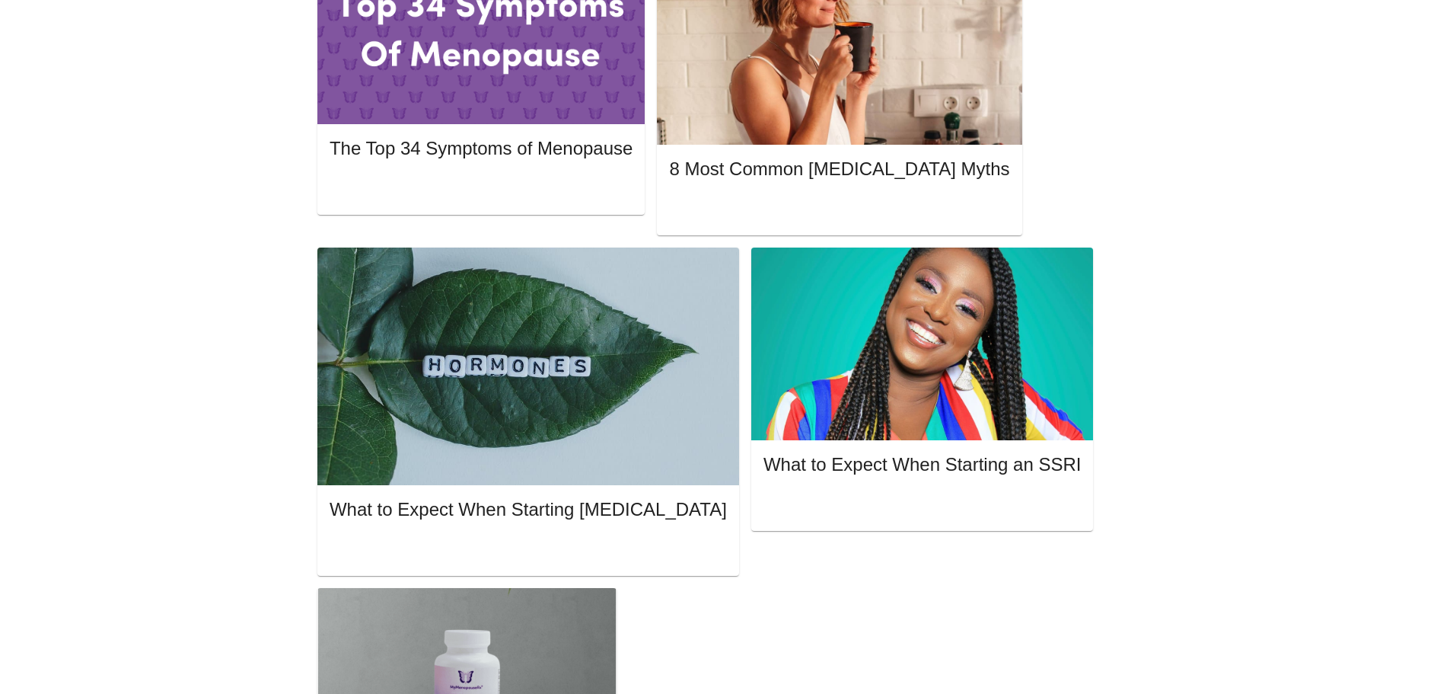
scroll to position [818, 0]
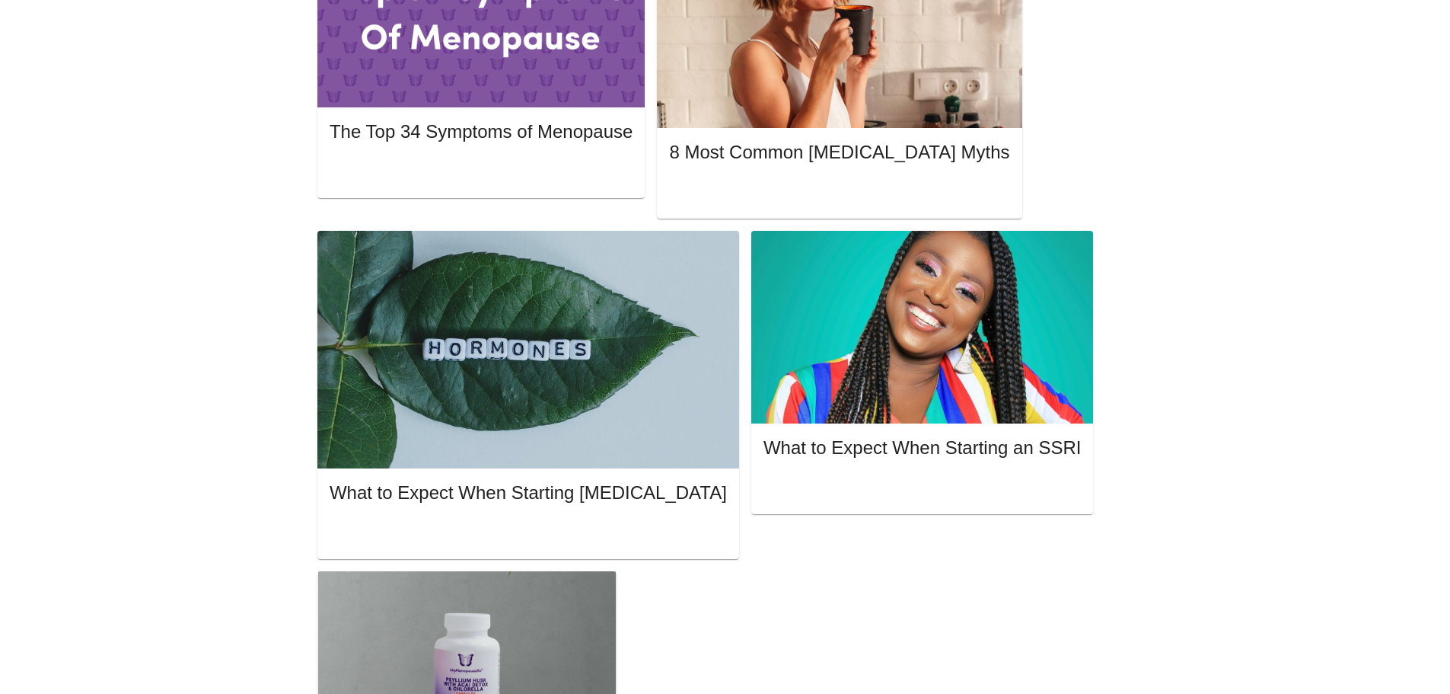
drag, startPoint x: 1102, startPoint y: 147, endPoint x: 1113, endPoint y: 164, distance: 20.5
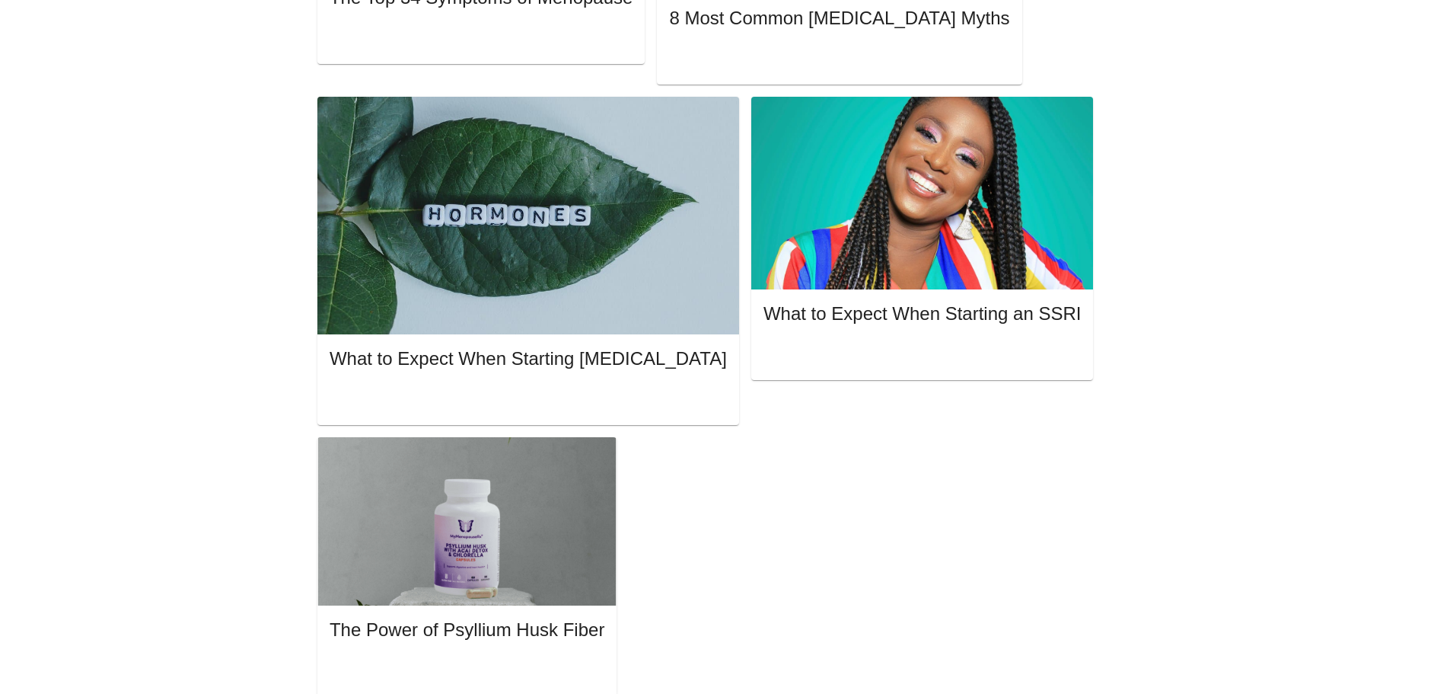
scroll to position [954, 0]
